Goal: Information Seeking & Learning: Learn about a topic

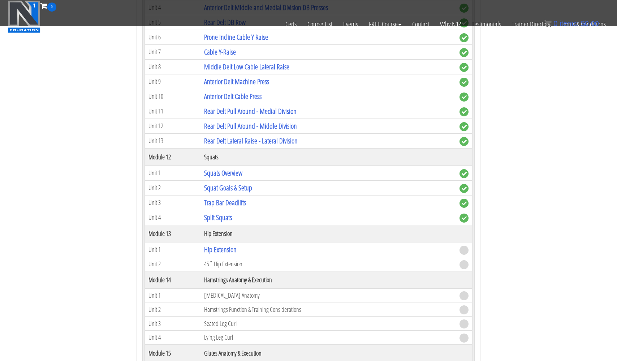
scroll to position [1772, 0]
click at [212, 246] on link "Hip Extension" at bounding box center [220, 249] width 32 height 10
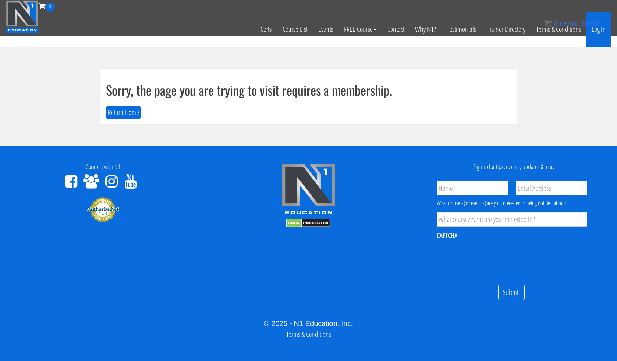
click at [597, 32] on link "Log In" at bounding box center [598, 29] width 25 height 35
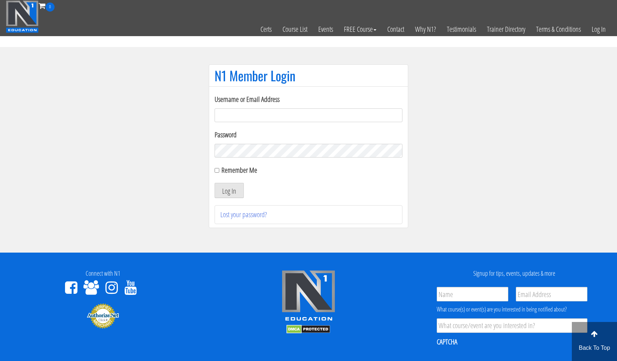
type input "[EMAIL_ADDRESS][DOMAIN_NAME]"
click at [229, 190] on button "Log In" at bounding box center [228, 190] width 29 height 15
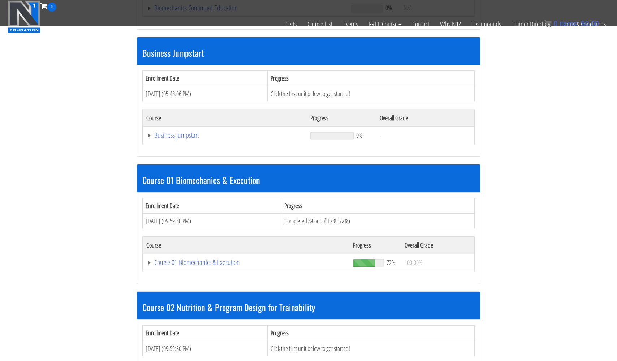
scroll to position [201, 0]
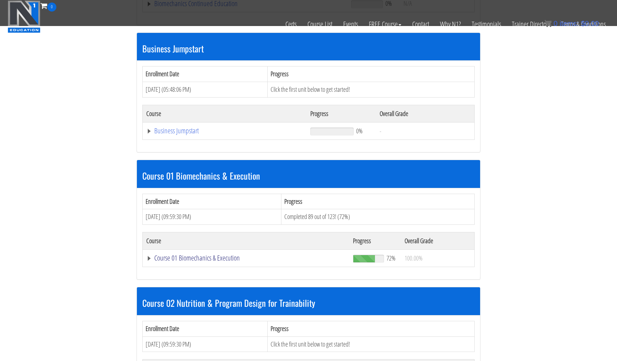
click at [207, 7] on link "Course 01 Biomechanics & Execution" at bounding box center [245, 3] width 198 height 7
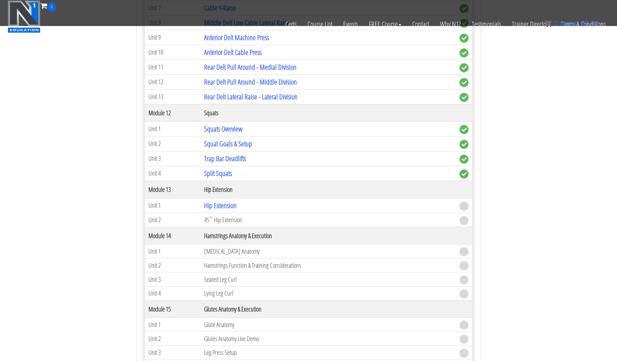
scroll to position [1843, 0]
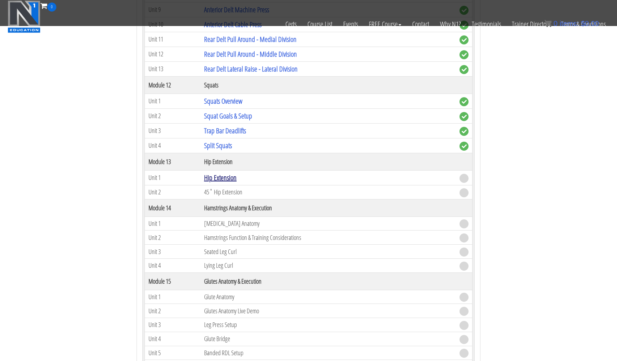
click at [221, 175] on link "Hip Extension" at bounding box center [220, 178] width 32 height 10
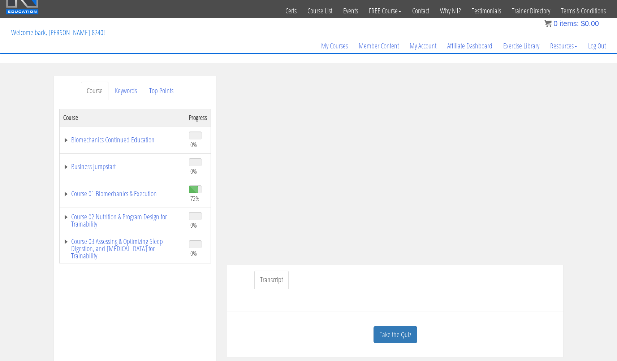
scroll to position [19, 0]
